Goal: Task Accomplishment & Management: Use online tool/utility

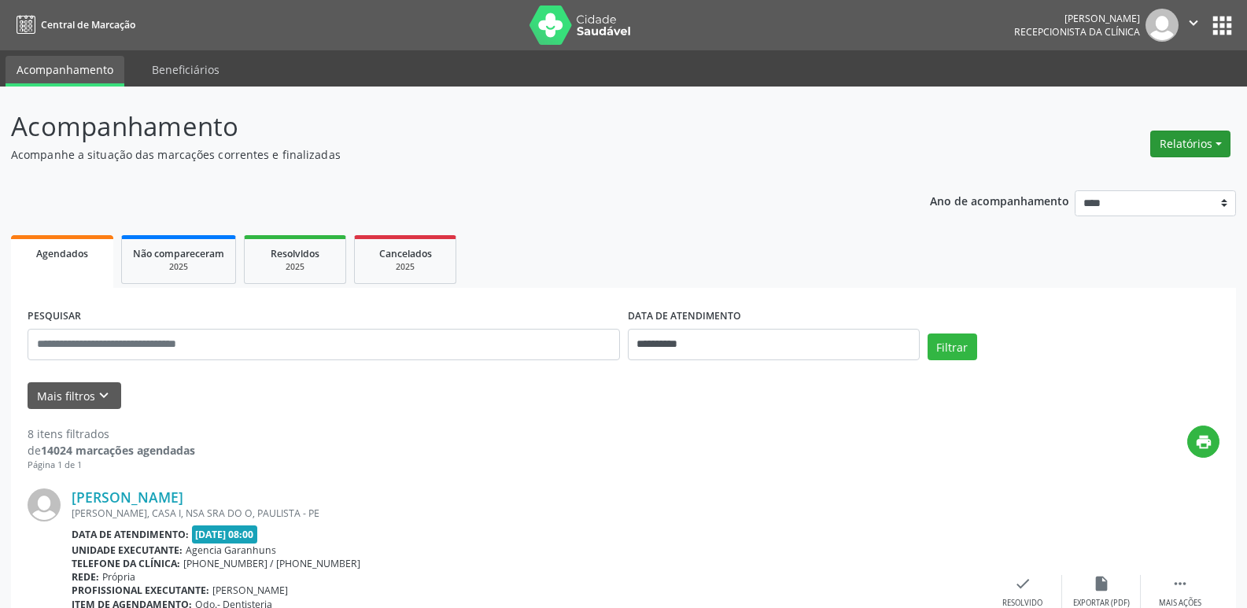
click at [1176, 139] on button "Relatórios" at bounding box center [1190, 144] width 80 height 27
click at [1143, 169] on link "Agendamentos" at bounding box center [1146, 178] width 169 height 22
select select "*"
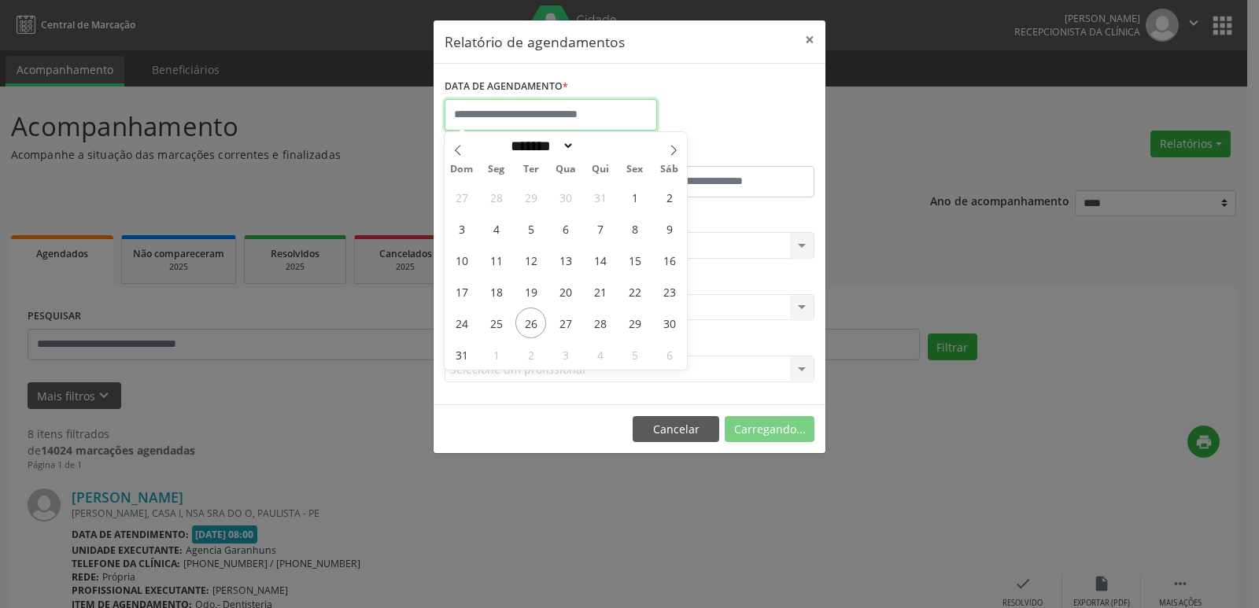
click at [474, 120] on input "text" at bounding box center [551, 114] width 212 height 31
click at [604, 321] on span "28" at bounding box center [600, 323] width 31 height 31
type input "**********"
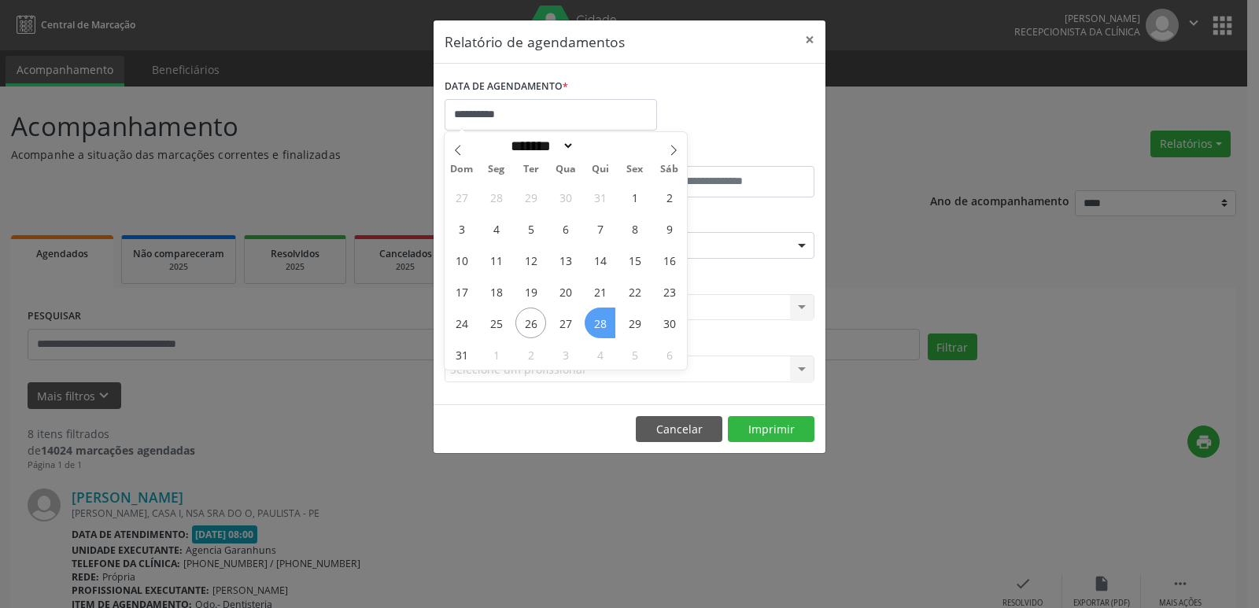
click at [607, 318] on span "28" at bounding box center [600, 323] width 31 height 31
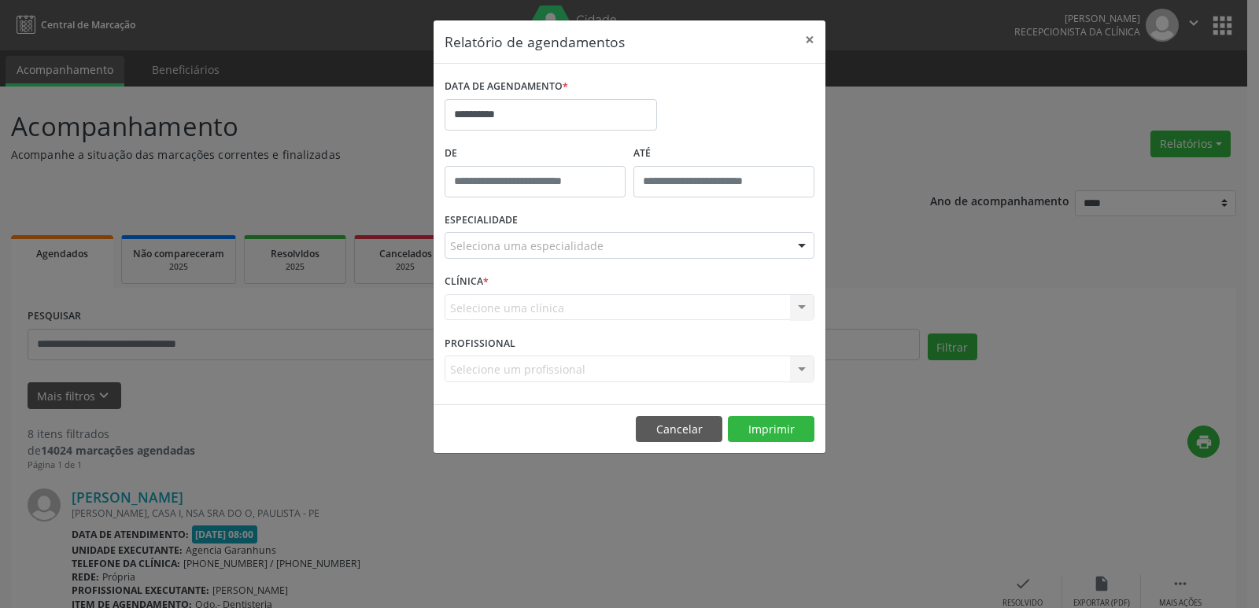
click at [601, 249] on div "Seleciona uma especialidade" at bounding box center [630, 245] width 370 height 27
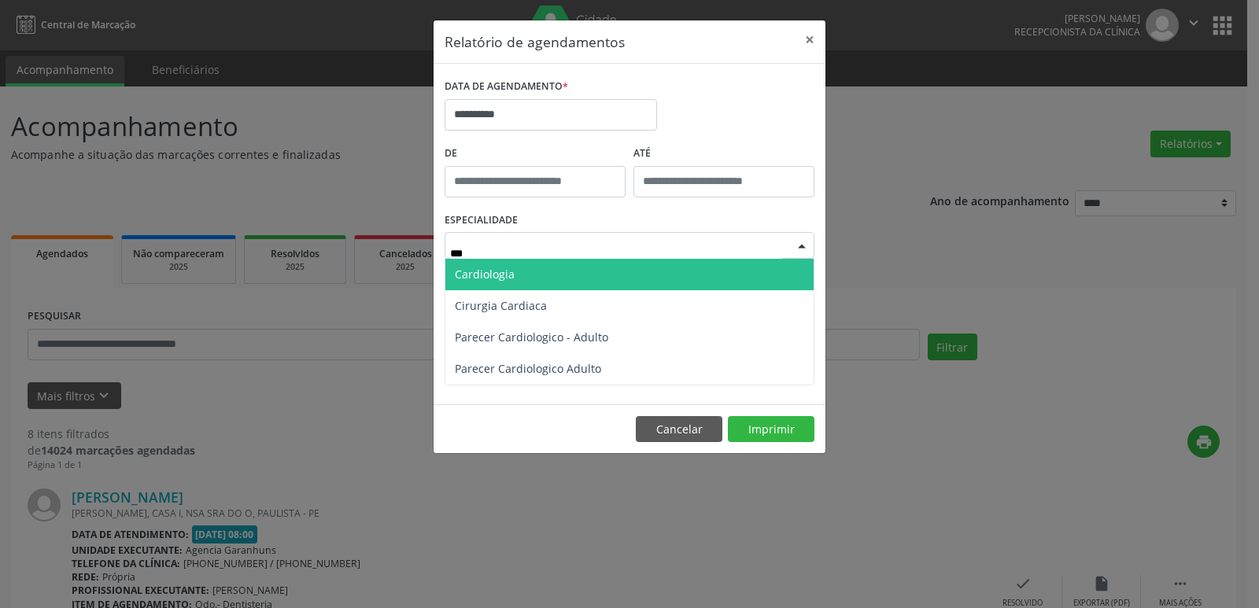
type input "****"
click at [567, 279] on span "Cardiologia" at bounding box center [629, 274] width 368 height 31
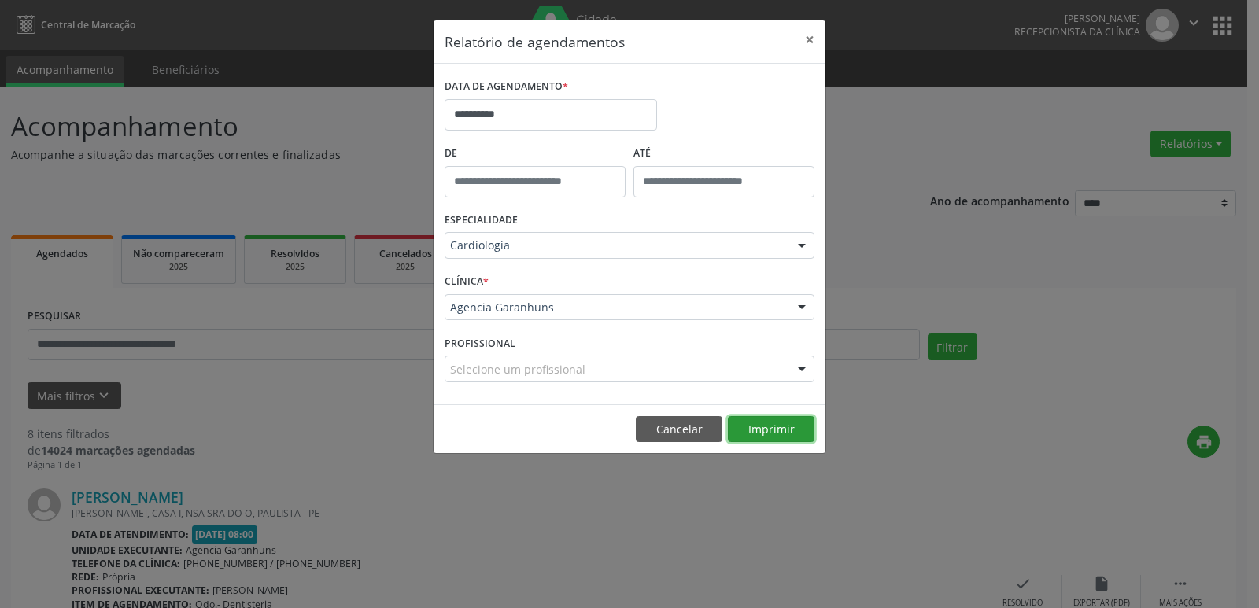
click at [780, 418] on button "Imprimir" at bounding box center [771, 429] width 87 height 27
click at [648, 421] on button "Cancelar" at bounding box center [679, 429] width 87 height 27
